Goal: Information Seeking & Learning: Check status

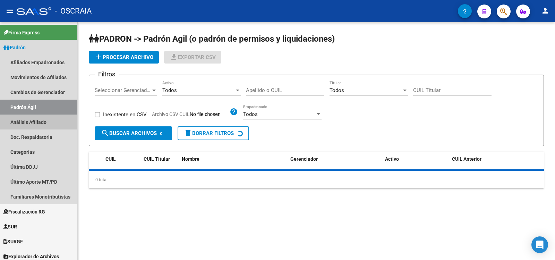
click at [45, 128] on link "Análisis Afiliado" at bounding box center [38, 121] width 77 height 15
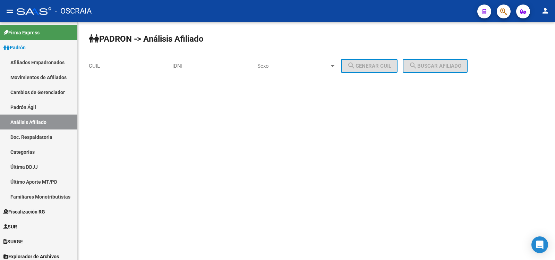
click at [143, 65] on input "CUIL" at bounding box center [128, 66] width 78 height 6
paste input "20-38151073-6"
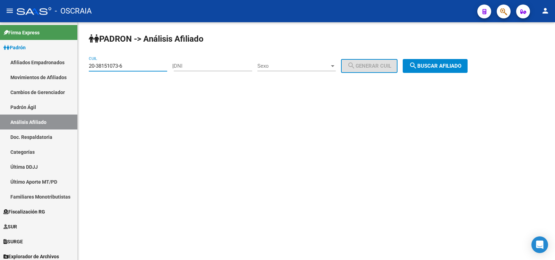
type input "20-38151073-6"
click at [445, 68] on span "search Buscar afiliado" at bounding box center [435, 66] width 52 height 6
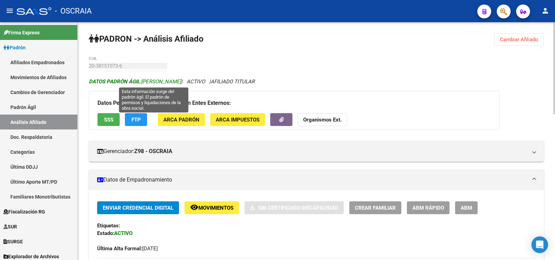
copy span "[PERSON_NAME]"
drag, startPoint x: 216, startPoint y: 80, endPoint x: 143, endPoint y: 80, distance: 73.5
click at [143, 80] on span "DATOS PADRÓN ÁGIL: [PERSON_NAME]" at bounding box center [135, 81] width 92 height 6
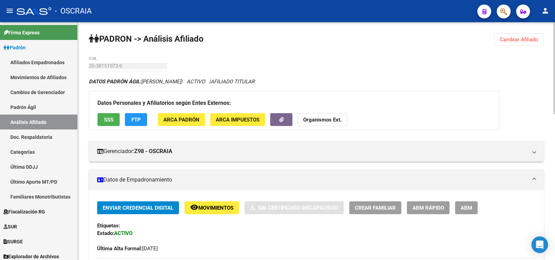
scroll to position [231, 0]
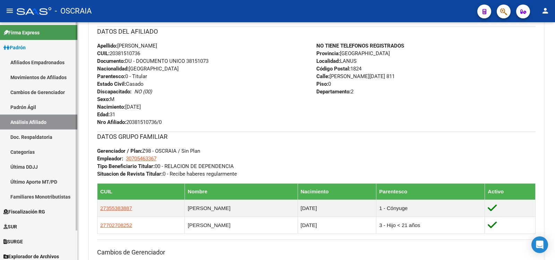
drag, startPoint x: 36, startPoint y: 108, endPoint x: 41, endPoint y: 114, distance: 7.2
click at [36, 108] on link "Padrón Ágil" at bounding box center [38, 107] width 77 height 15
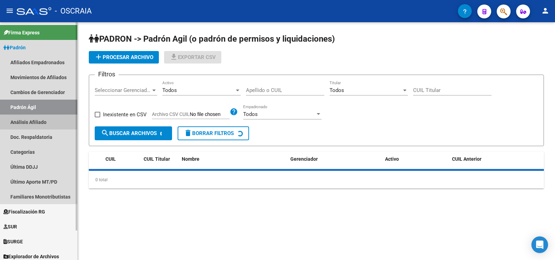
click at [42, 117] on link "Análisis Afiliado" at bounding box center [38, 121] width 77 height 15
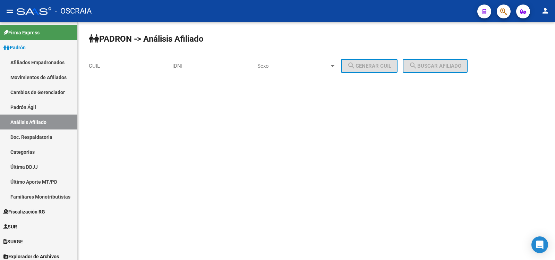
click at [119, 61] on div "CUIL" at bounding box center [128, 63] width 78 height 15
click at [120, 69] on div "CUIL" at bounding box center [128, 63] width 78 height 15
click at [118, 69] on input "CUIL" at bounding box center [128, 66] width 78 height 6
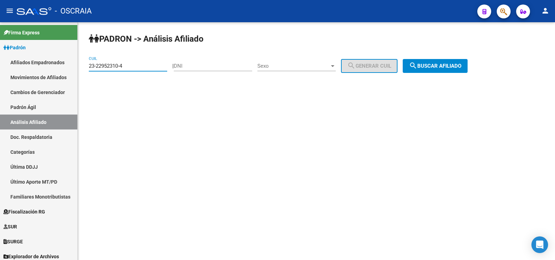
type input "23-22952310-4"
click at [445, 61] on button "search Buscar afiliado" at bounding box center [435, 66] width 65 height 14
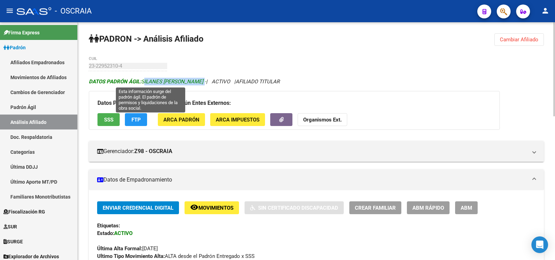
copy span "SILANES [PERSON_NAME]"
drag, startPoint x: 208, startPoint y: 81, endPoint x: 143, endPoint y: 80, distance: 65.2
click at [143, 80] on span "DATOS PADRÓN ÁGIL: SILANES [PERSON_NAME] -" at bounding box center [147, 81] width 117 height 6
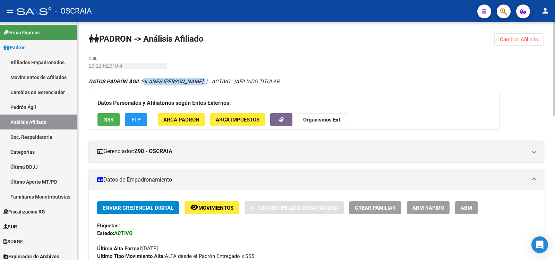
scroll to position [231, 0]
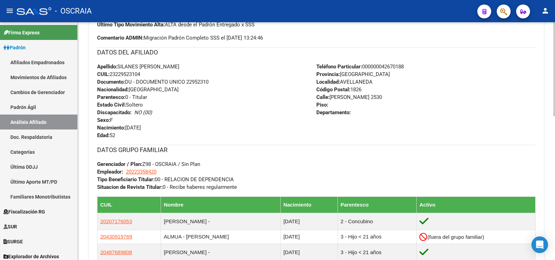
copy span "23229523104"
drag, startPoint x: 143, startPoint y: 73, endPoint x: 112, endPoint y: 72, distance: 30.2
click at [112, 72] on span "CUIL: 23229523104" at bounding box center [118, 74] width 43 height 6
click at [48, 109] on link "Padrón Ágil" at bounding box center [38, 107] width 77 height 15
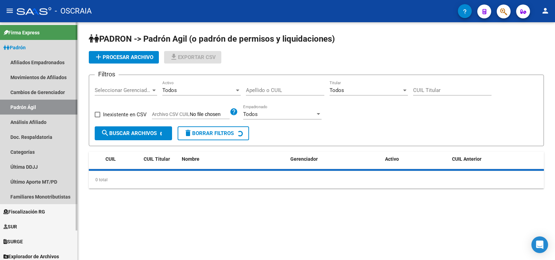
click at [50, 118] on link "Análisis Afiliado" at bounding box center [38, 121] width 77 height 15
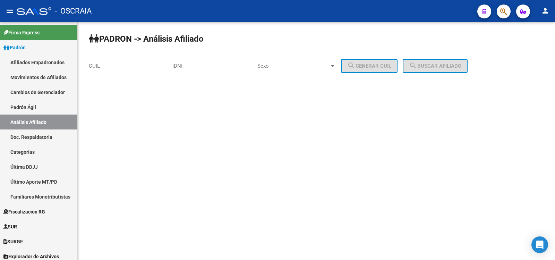
click at [117, 66] on input "CUIL" at bounding box center [128, 66] width 78 height 6
paste input "27-22780348-2"
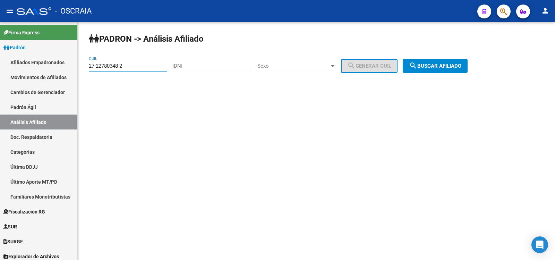
type input "27-22780348-2"
click at [417, 66] on mat-icon "search" at bounding box center [413, 65] width 8 height 8
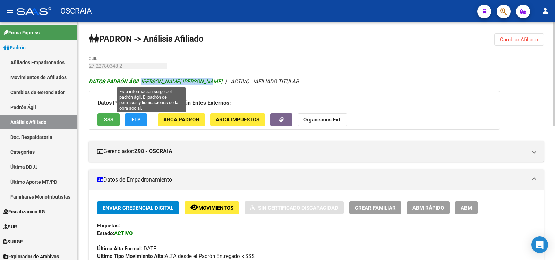
drag, startPoint x: 141, startPoint y: 81, endPoint x: 209, endPoint y: 79, distance: 68.3
click at [209, 79] on span "DATOS PADRÓN ÁGIL: [PERSON_NAME] [PERSON_NAME] -" at bounding box center [157, 81] width 136 height 6
copy span "[PERSON_NAME] [PERSON_NAME]"
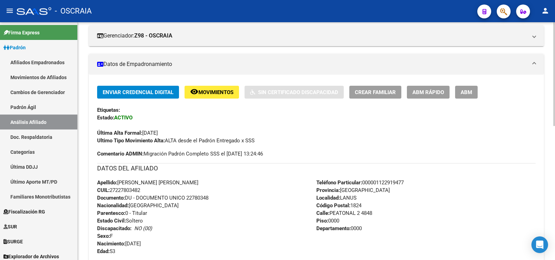
scroll to position [307, 0]
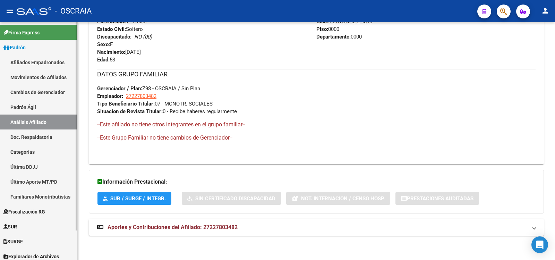
click at [28, 105] on link "Padrón Ágil" at bounding box center [38, 107] width 77 height 15
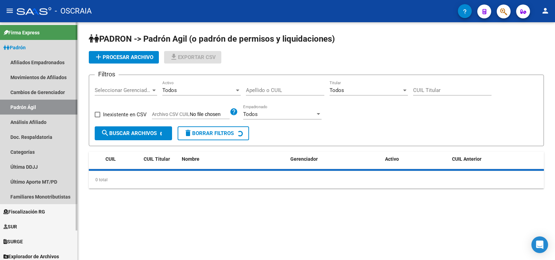
click at [32, 119] on link "Análisis Afiliado" at bounding box center [38, 121] width 77 height 15
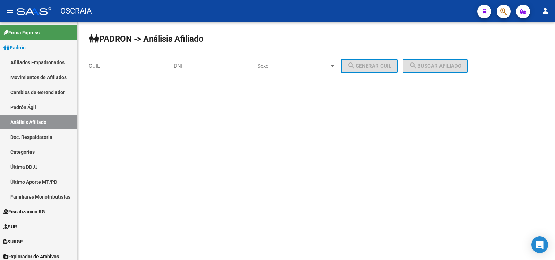
click at [122, 65] on input "CUIL" at bounding box center [128, 66] width 78 height 6
paste input "27-92395628-5"
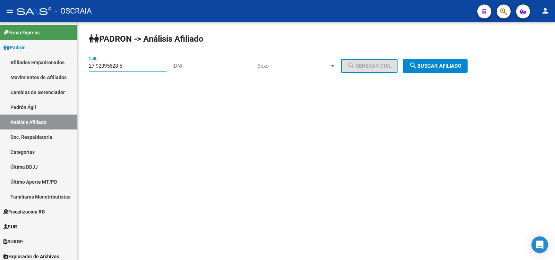
type input "27-92395628-5"
click at [458, 67] on span "search Buscar afiliado" at bounding box center [435, 66] width 52 height 6
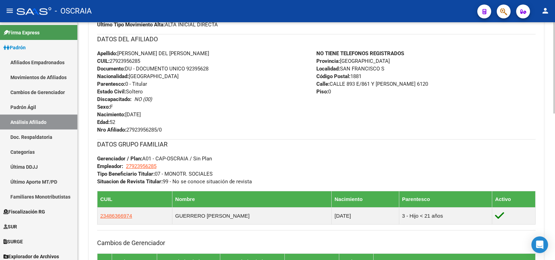
scroll to position [347, 0]
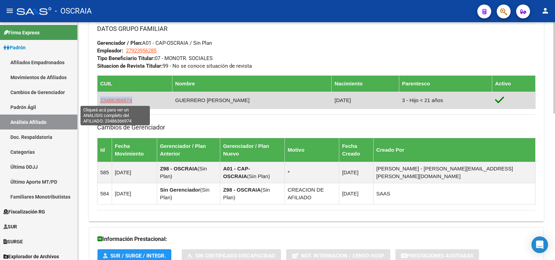
copy span "23486366974"
drag, startPoint x: 124, startPoint y: 102, endPoint x: 101, endPoint y: 102, distance: 23.9
click at [101, 102] on td "23486366974" at bounding box center [134, 100] width 75 height 17
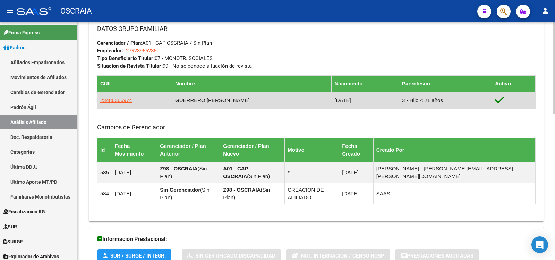
click at [259, 100] on td "GUERRERO [PERSON_NAME]" at bounding box center [251, 100] width 159 height 17
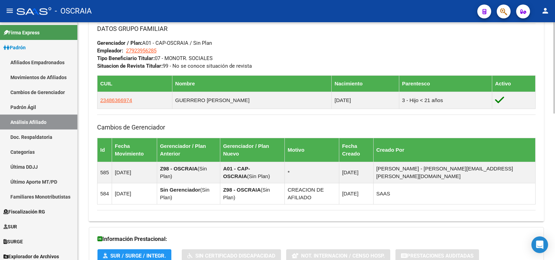
scroll to position [115, 0]
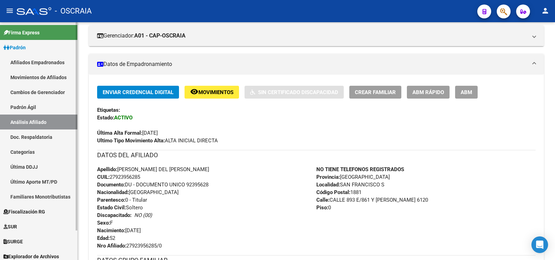
click at [46, 108] on link "Padrón Ágil" at bounding box center [38, 107] width 77 height 15
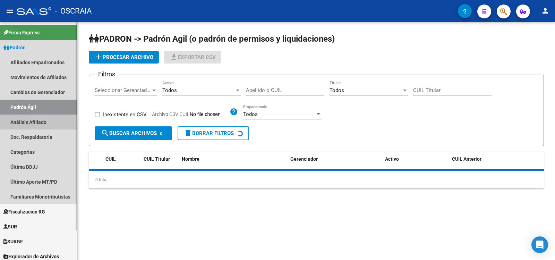
click at [49, 119] on link "Análisis Afiliado" at bounding box center [38, 121] width 77 height 15
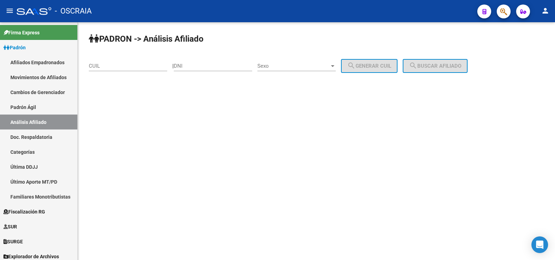
click at [192, 68] on input "DNI" at bounding box center [213, 66] width 78 height 6
paste input "30625235"
type input "30625235"
click at [281, 63] on span "Sexo" at bounding box center [293, 66] width 72 height 6
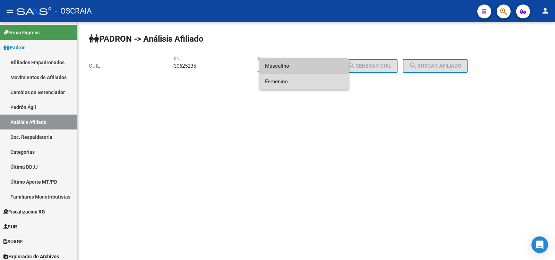
click at [294, 76] on span "Femenino" at bounding box center [304, 82] width 78 height 16
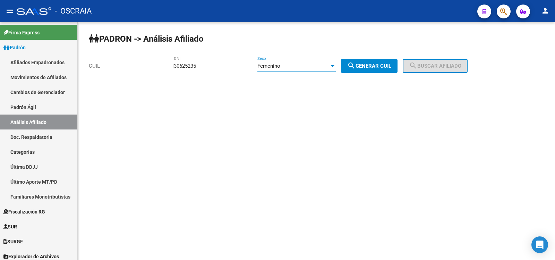
click at [355, 69] on mat-icon "search" at bounding box center [351, 65] width 8 height 8
type input "27-30625235-1"
click at [446, 69] on button "search Buscar afiliado" at bounding box center [435, 66] width 65 height 14
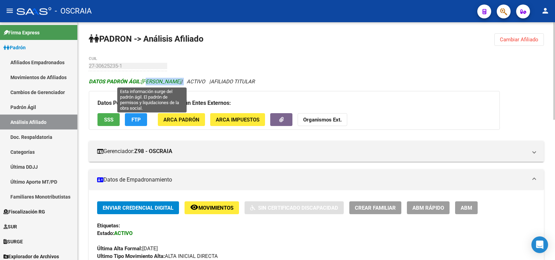
drag, startPoint x: 216, startPoint y: 80, endPoint x: 145, endPoint y: 82, distance: 71.5
click at [145, 82] on icon "DATOS PADRÓN ÁGIL: [PERSON_NAME] | ACTIVO | AFILIADO TITULAR" at bounding box center [172, 81] width 166 height 6
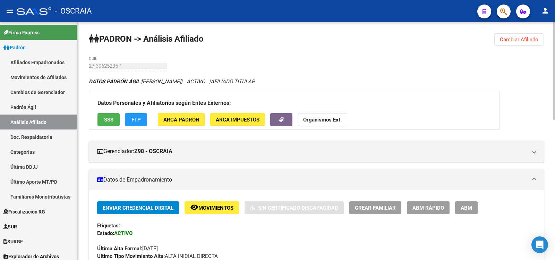
drag, startPoint x: 175, startPoint y: 62, endPoint x: 147, endPoint y: 66, distance: 28.3
click at [49, 107] on link "Padrón Ágil" at bounding box center [38, 107] width 77 height 15
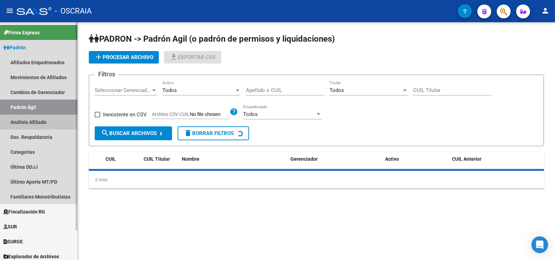
click at [56, 126] on link "Análisis Afiliado" at bounding box center [38, 121] width 77 height 15
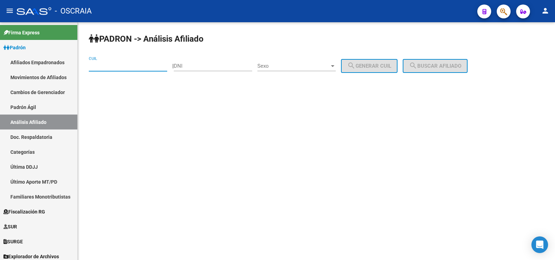
click at [132, 66] on input "CUIL" at bounding box center [128, 66] width 78 height 6
paste input "20-38151073-6"
type input "20-38151073-6"
click at [417, 65] on button "search Buscar afiliado" at bounding box center [435, 66] width 65 height 14
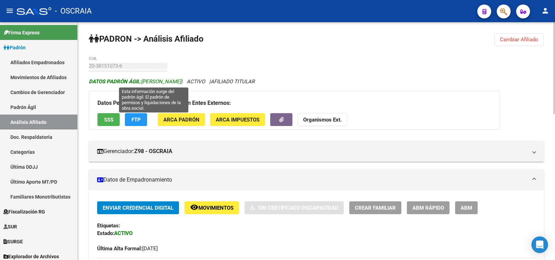
copy span "[PERSON_NAME]"
drag, startPoint x: 217, startPoint y: 81, endPoint x: 143, endPoint y: 81, distance: 73.5
click at [143, 81] on span "DATOS PADRÓN ÁGIL: [PERSON_NAME]" at bounding box center [135, 81] width 92 height 6
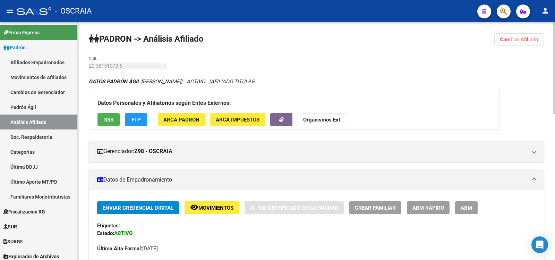
scroll to position [231, 0]
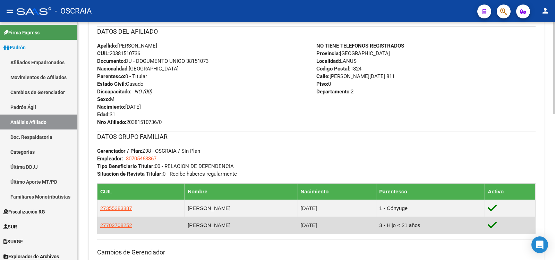
drag, startPoint x: 237, startPoint y: 226, endPoint x: 212, endPoint y: 226, distance: 25.0
click at [234, 226] on td "[PERSON_NAME]" at bounding box center [241, 224] width 113 height 17
copy td "[PERSON_NAME] - [PERSON_NAME]"
drag, startPoint x: 212, startPoint y: 226, endPoint x: 177, endPoint y: 225, distance: 34.7
click at [185, 225] on td "[PERSON_NAME]" at bounding box center [241, 224] width 113 height 17
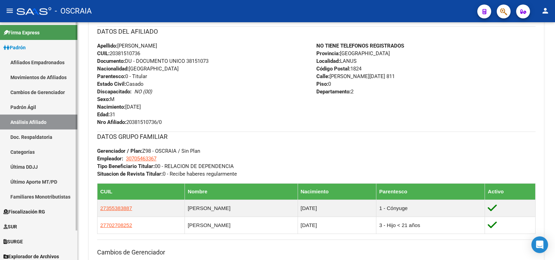
click at [49, 106] on link "Padrón Ágil" at bounding box center [38, 107] width 77 height 15
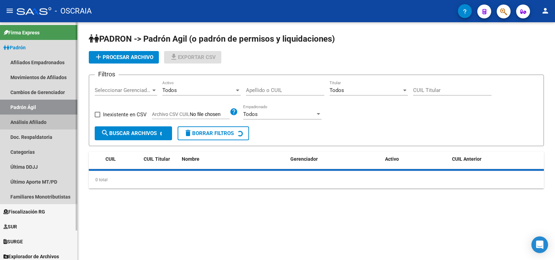
click at [51, 118] on link "Análisis Afiliado" at bounding box center [38, 121] width 77 height 15
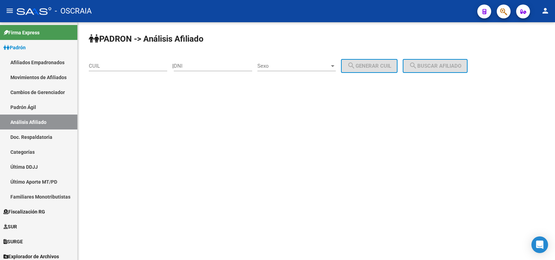
click at [117, 72] on div "CUIL" at bounding box center [128, 67] width 78 height 22
click at [118, 67] on input "CUIL" at bounding box center [128, 66] width 78 height 6
paste input "27-92433268-4"
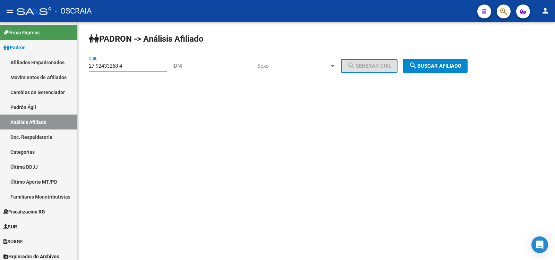
type input "27-92433268-4"
click at [417, 67] on mat-icon "search" at bounding box center [413, 65] width 8 height 8
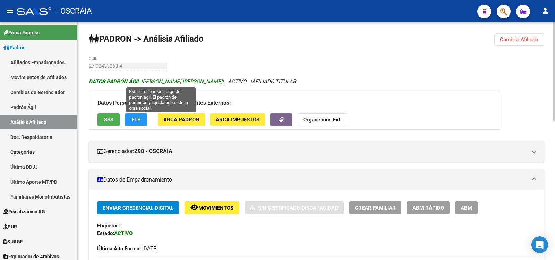
copy span "[PERSON_NAME] [PERSON_NAME]"
drag, startPoint x: 232, startPoint y: 81, endPoint x: 143, endPoint y: 81, distance: 88.8
click at [143, 81] on span "DATOS PADRÓN ÁGIL: [PERSON_NAME] [PERSON_NAME]" at bounding box center [156, 81] width 134 height 6
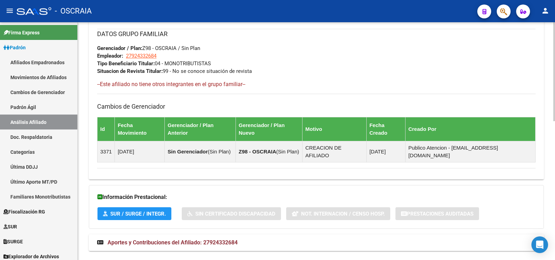
scroll to position [218, 0]
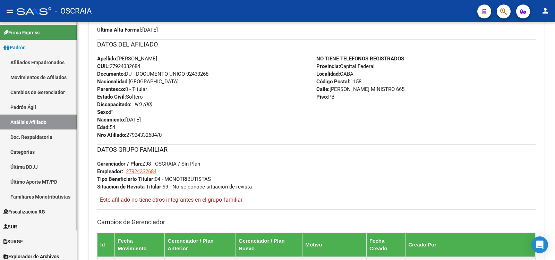
click at [38, 113] on link "Padrón Ágil" at bounding box center [38, 107] width 77 height 15
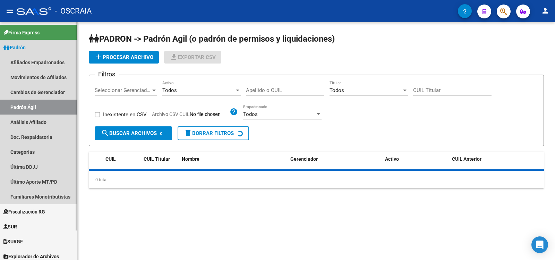
click at [42, 122] on link "Análisis Afiliado" at bounding box center [38, 121] width 77 height 15
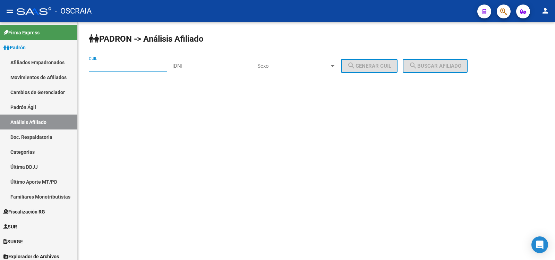
click at [133, 65] on input "CUIL" at bounding box center [128, 66] width 78 height 6
paste input "27-30168173-4"
type input "27-30168173-4"
click at [445, 66] on span "search Buscar afiliado" at bounding box center [435, 66] width 52 height 6
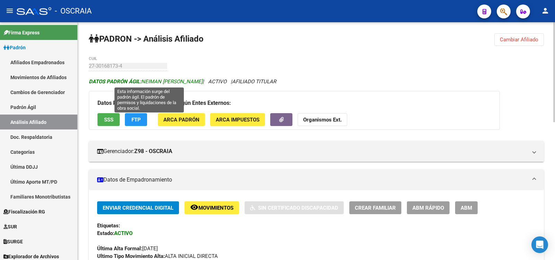
copy span "NEIMAN [PERSON_NAME]"
drag, startPoint x: 208, startPoint y: 80, endPoint x: 143, endPoint y: 83, distance: 65.6
click at [143, 83] on span "DATOS PADRÓN ÁGIL: [PERSON_NAME]" at bounding box center [146, 81] width 114 height 6
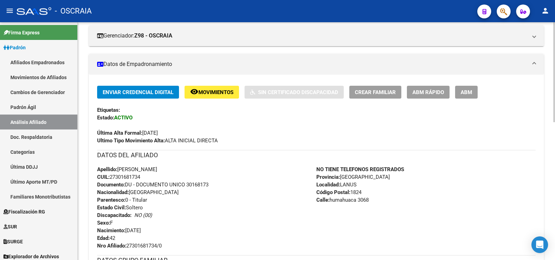
scroll to position [231, 0]
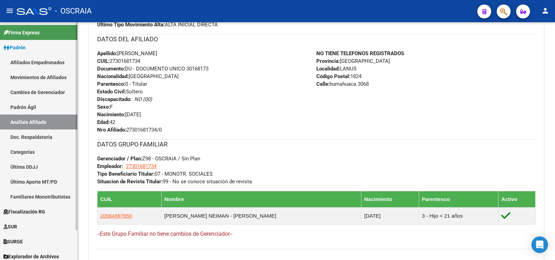
click at [47, 110] on link "Padrón Ágil" at bounding box center [38, 107] width 77 height 15
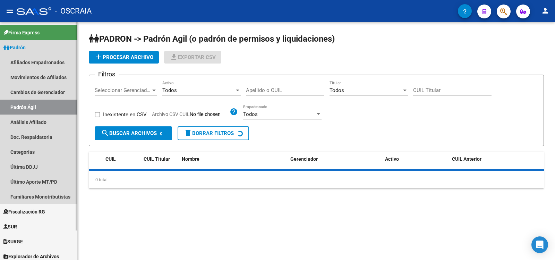
click at [53, 121] on link "Análisis Afiliado" at bounding box center [38, 121] width 77 height 15
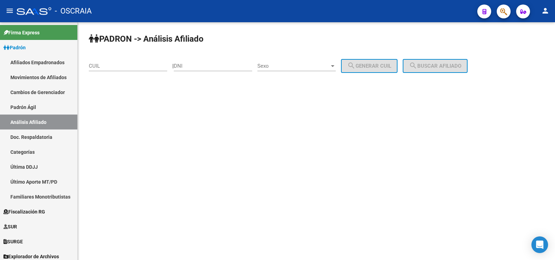
click at [144, 64] on input "CUIL" at bounding box center [128, 66] width 78 height 6
paste input "20-24358176-2"
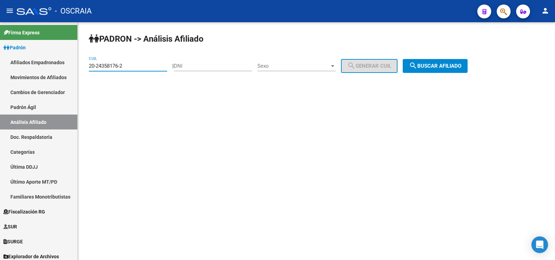
type input "20-24358176-2"
click at [458, 68] on span "search Buscar afiliado" at bounding box center [435, 66] width 52 height 6
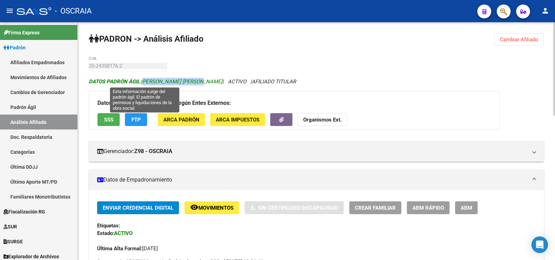
copy span "[PERSON_NAME] [PERSON_NAME]"
drag, startPoint x: 198, startPoint y: 81, endPoint x: 143, endPoint y: 79, distance: 55.9
click at [143, 79] on span "DATOS PADRÓN ÁGIL: [PERSON_NAME] [PERSON_NAME]" at bounding box center [156, 81] width 134 height 6
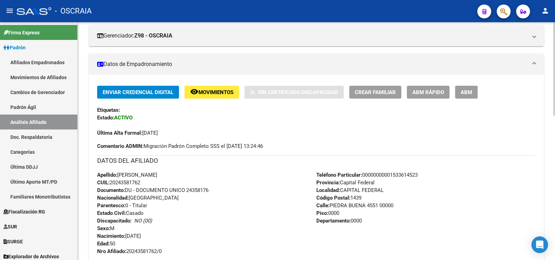
scroll to position [231, 0]
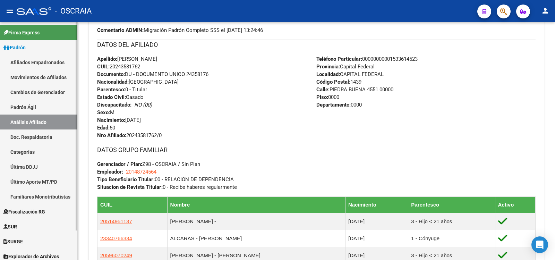
drag, startPoint x: 42, startPoint y: 111, endPoint x: 45, endPoint y: 120, distance: 9.4
click at [42, 111] on link "Padrón Ágil" at bounding box center [38, 107] width 77 height 15
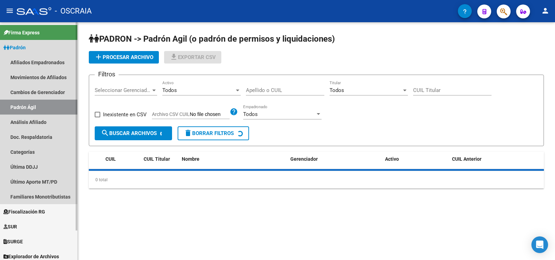
click at [45, 122] on link "Análisis Afiliado" at bounding box center [38, 121] width 77 height 15
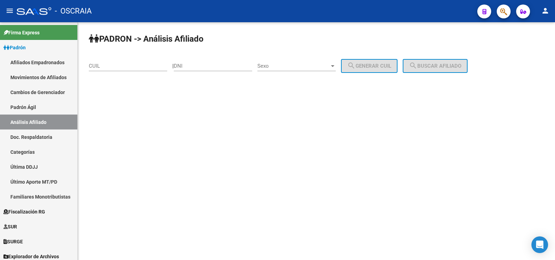
click at [119, 66] on input "CUIL" at bounding box center [128, 66] width 78 height 6
paste input "20-27408179-2"
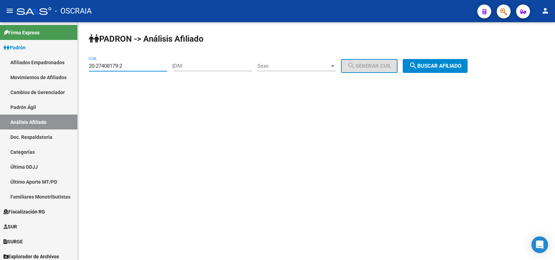
type input "20-27408179-2"
click at [449, 61] on button "search Buscar afiliado" at bounding box center [435, 66] width 65 height 14
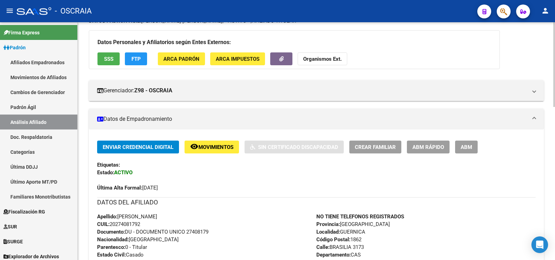
scroll to position [292, 0]
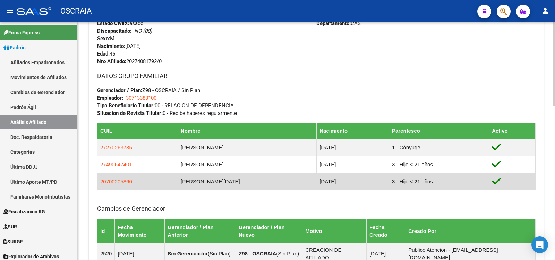
drag, startPoint x: 244, startPoint y: 181, endPoint x: 177, endPoint y: 181, distance: 66.9
click at [178, 181] on td "[PERSON_NAME][DATE]" at bounding box center [247, 181] width 139 height 17
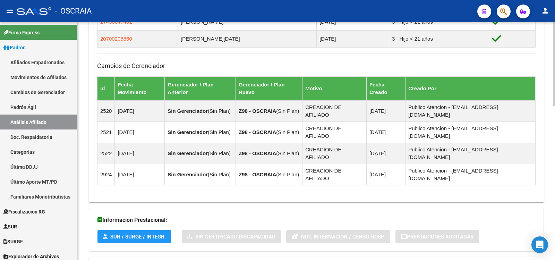
scroll to position [203, 0]
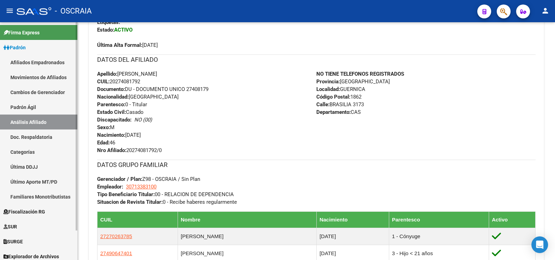
click at [39, 111] on link "Padrón Ágil" at bounding box center [38, 107] width 77 height 15
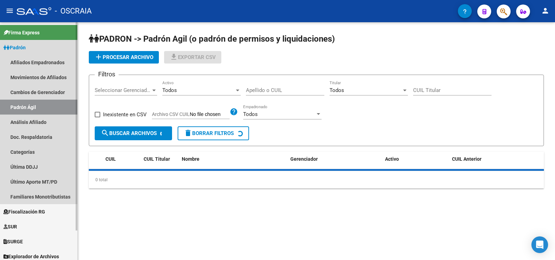
click at [42, 123] on link "Análisis Afiliado" at bounding box center [38, 121] width 77 height 15
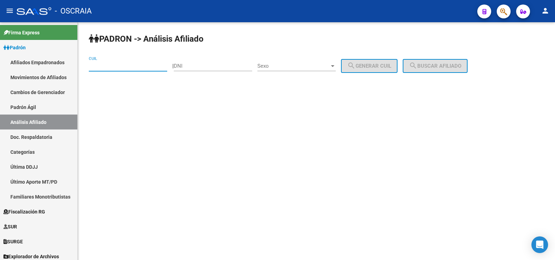
click at [114, 68] on input "CUIL" at bounding box center [128, 66] width 78 height 6
paste input "20-38151073-6"
type input "20-38151073-6"
click at [434, 68] on span "search Buscar afiliado" at bounding box center [435, 66] width 52 height 6
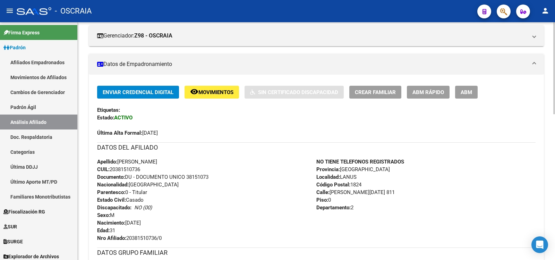
scroll to position [231, 0]
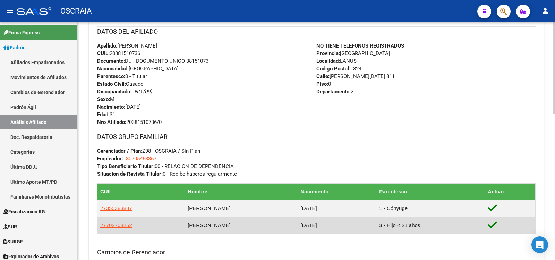
drag, startPoint x: 232, startPoint y: 225, endPoint x: 178, endPoint y: 229, distance: 53.9
click at [185, 229] on td "[PERSON_NAME]" at bounding box center [241, 224] width 113 height 17
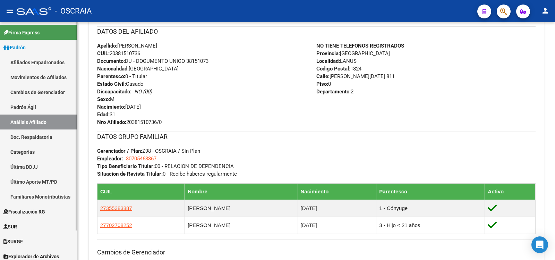
click at [53, 104] on link "Padrón Ágil" at bounding box center [38, 107] width 77 height 15
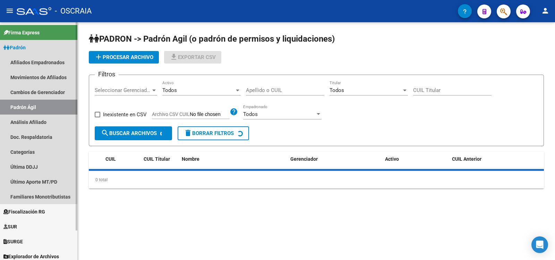
click at [59, 126] on link "Análisis Afiliado" at bounding box center [38, 121] width 77 height 15
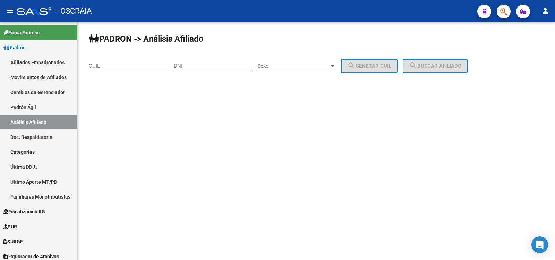
click at [120, 71] on div "CUIL" at bounding box center [128, 67] width 78 height 22
click at [118, 67] on input "CUIL" at bounding box center [128, 66] width 78 height 6
paste input "23-22952310-4"
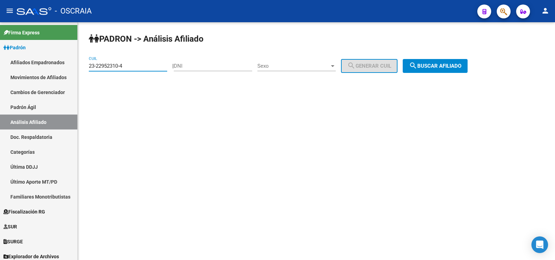
type input "23-22952310-4"
click at [427, 65] on span "search Buscar afiliado" at bounding box center [435, 66] width 52 height 6
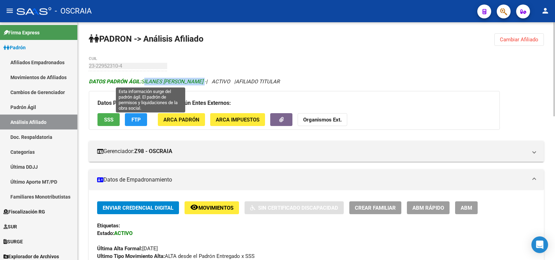
drag, startPoint x: 208, startPoint y: 81, endPoint x: 142, endPoint y: 81, distance: 66.2
click at [142, 81] on span "DATOS PADRÓN ÁGIL: SILANES [PERSON_NAME] -" at bounding box center [147, 81] width 117 height 6
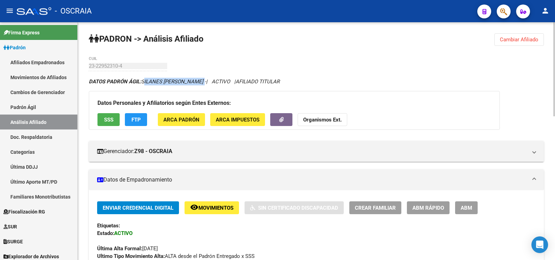
scroll to position [231, 0]
